Goal: Navigation & Orientation: Find specific page/section

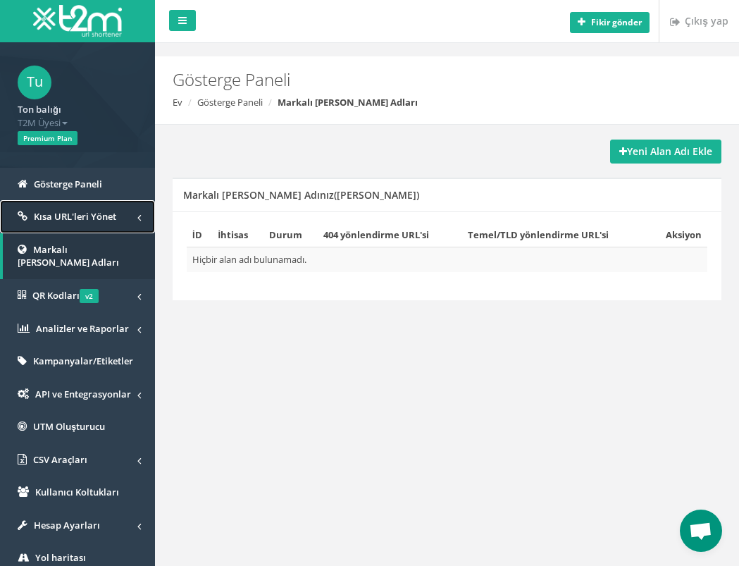
click at [56, 220] on font "Kısa URL'leri Yönet" at bounding box center [75, 216] width 82 height 13
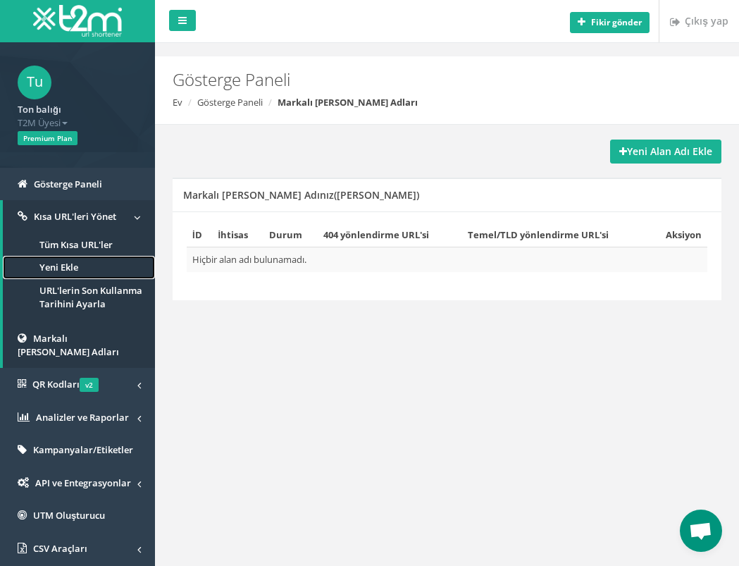
click at [62, 262] on font "Yeni Ekle" at bounding box center [58, 267] width 39 height 13
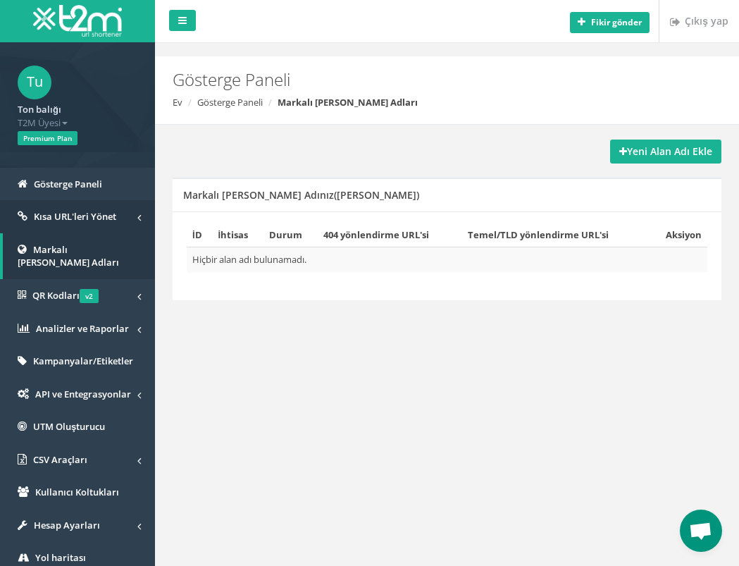
scroll to position [120, 0]
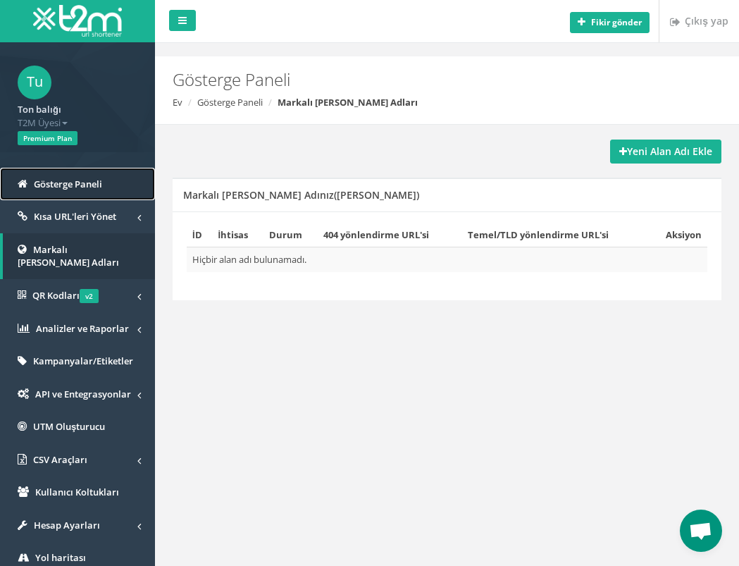
click at [74, 185] on font "Gösterge Paneli" at bounding box center [68, 184] width 68 height 13
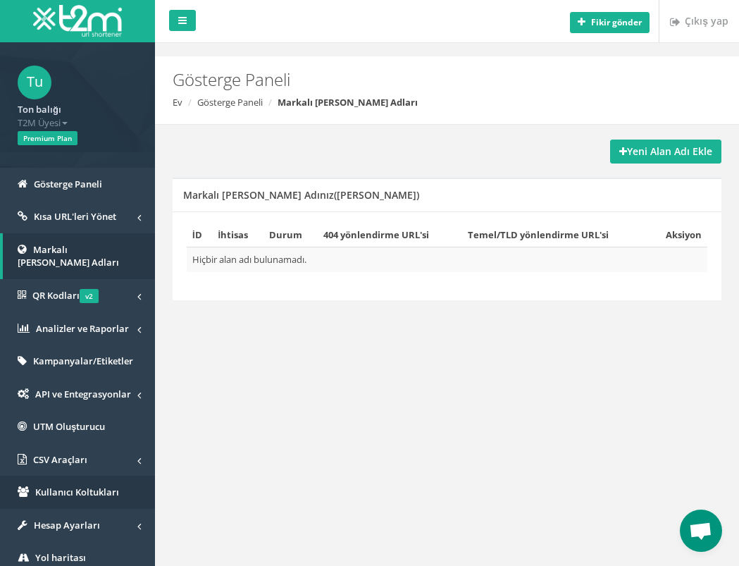
scroll to position [120, 0]
click at [59, 486] on font "Kullanıcı Koltukları" at bounding box center [77, 492] width 84 height 13
